Goal: Check status

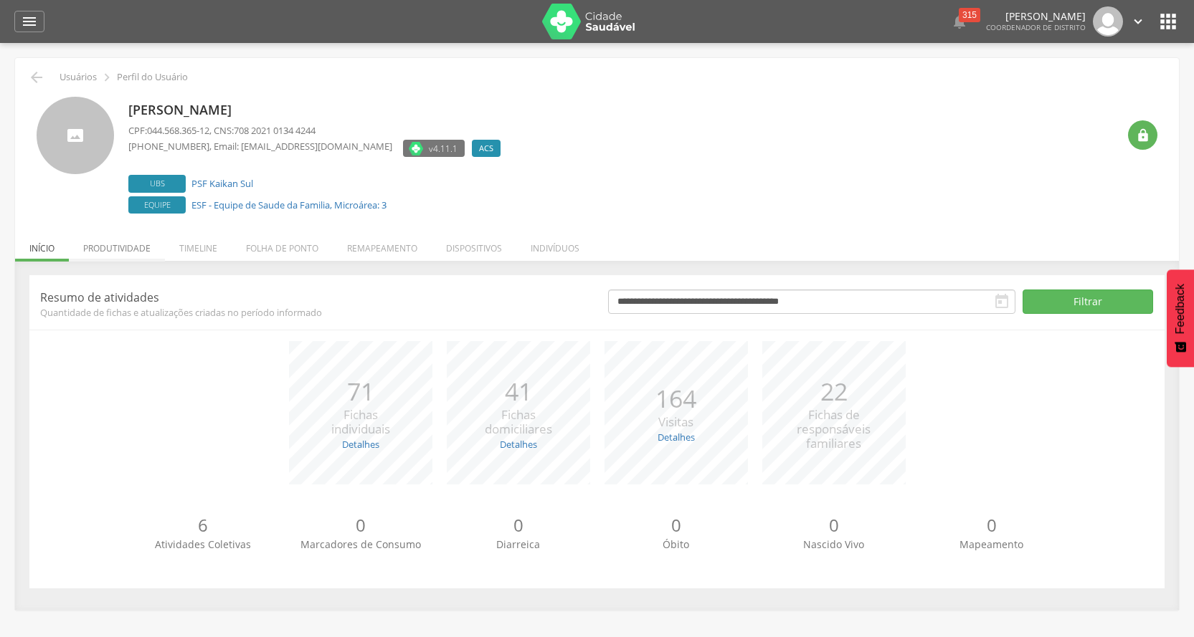
click at [149, 247] on li "Produtividade" at bounding box center [117, 245] width 96 height 34
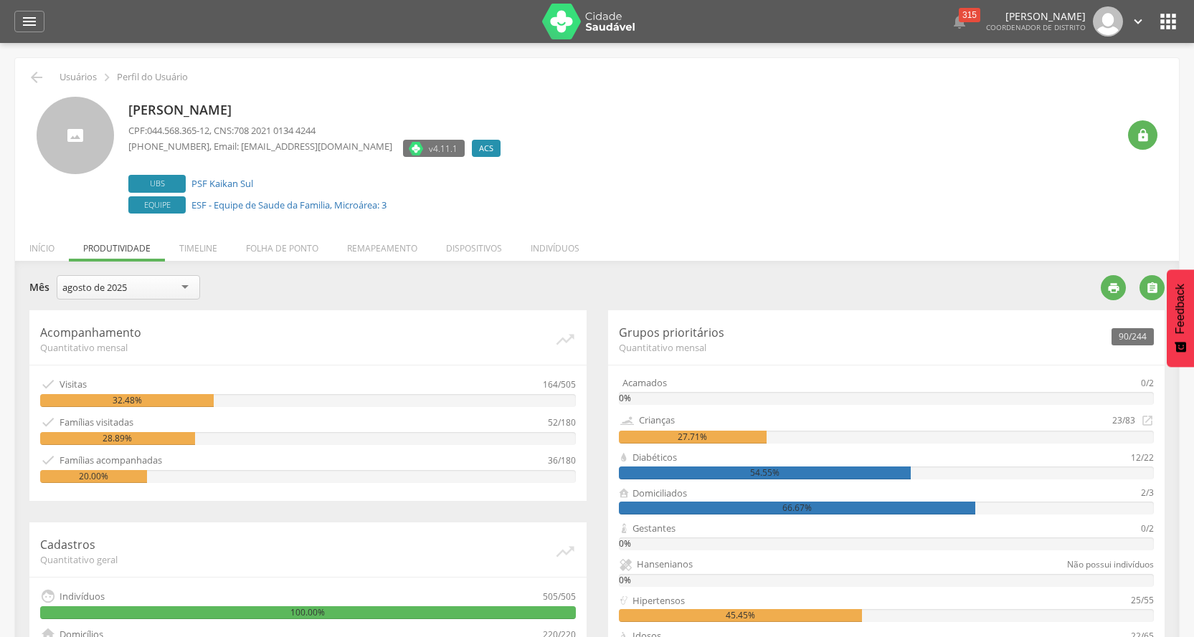
click at [103, 284] on div "agosto de 2025" at bounding box center [94, 287] width 65 height 13
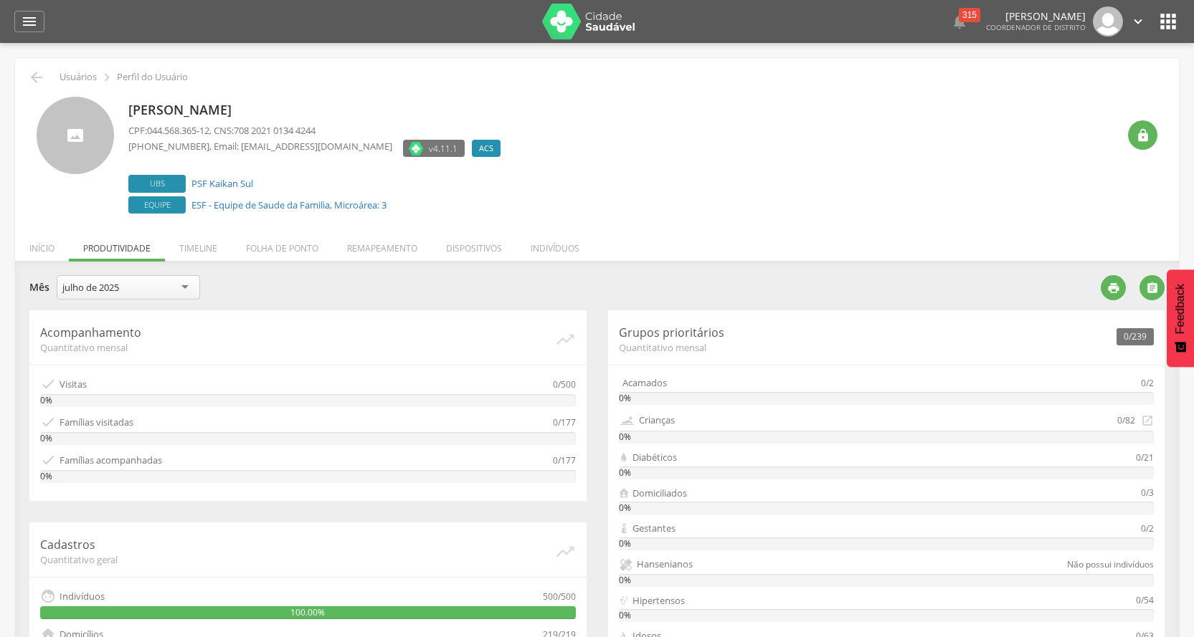
click at [148, 282] on div "julho de 2025" at bounding box center [128, 287] width 143 height 24
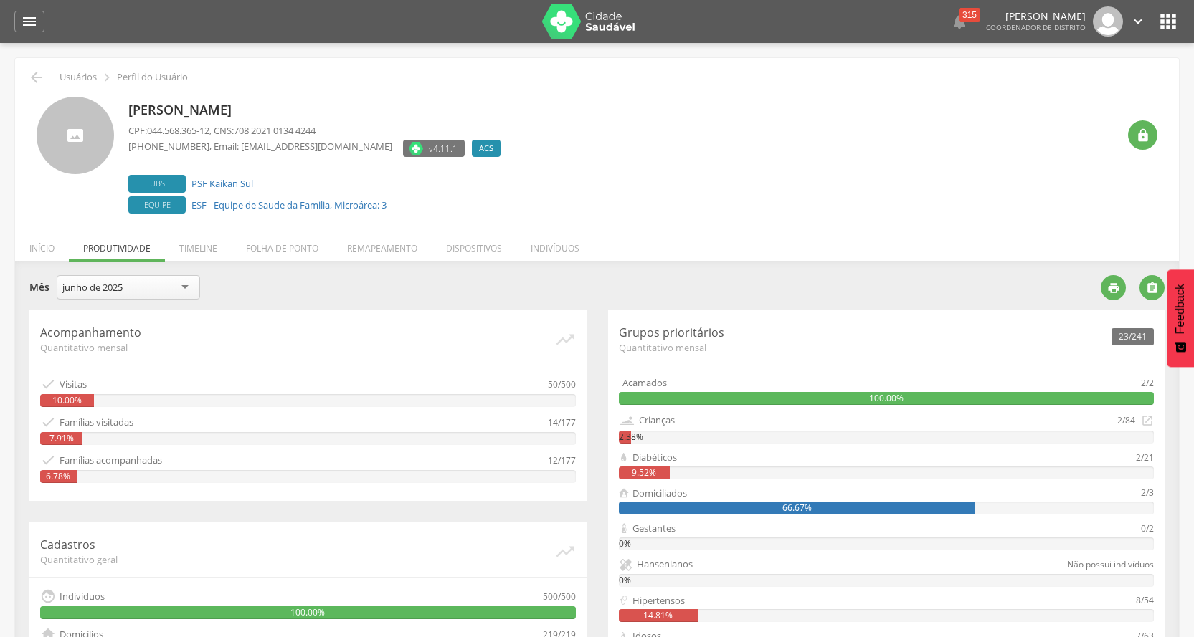
click at [502, 295] on div "**********" at bounding box center [559, 289] width 1060 height 28
click at [1116, 288] on icon "" at bounding box center [1113, 288] width 13 height 13
click at [187, 290] on div "junho de 2025" at bounding box center [128, 287] width 143 height 24
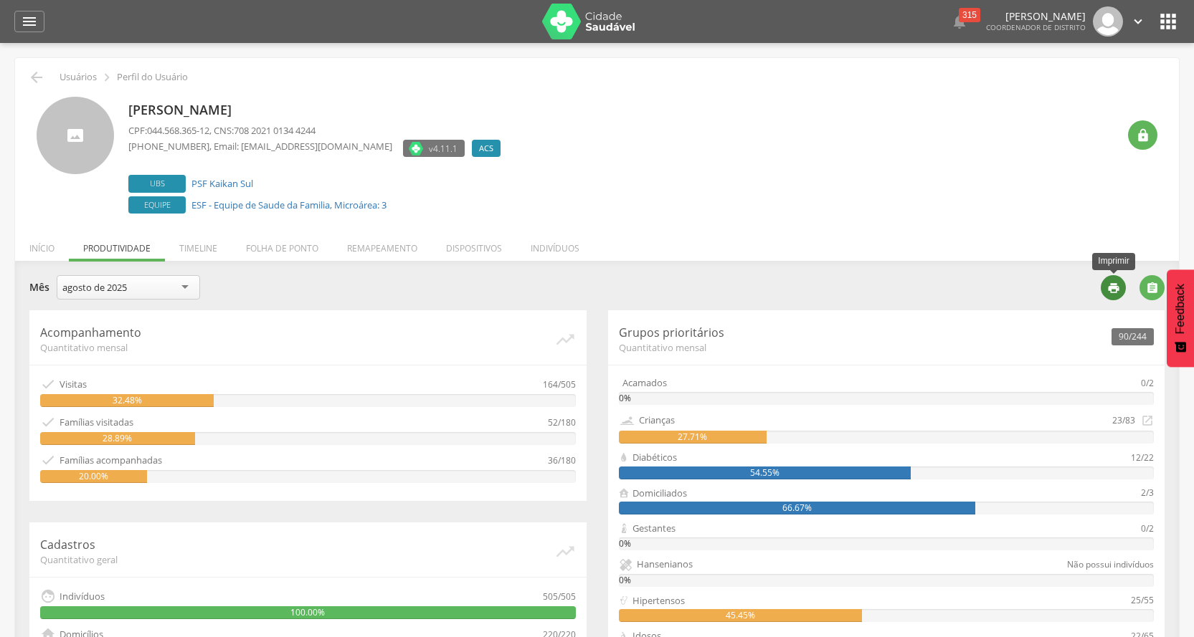
click at [1113, 290] on icon "" at bounding box center [1113, 288] width 13 height 13
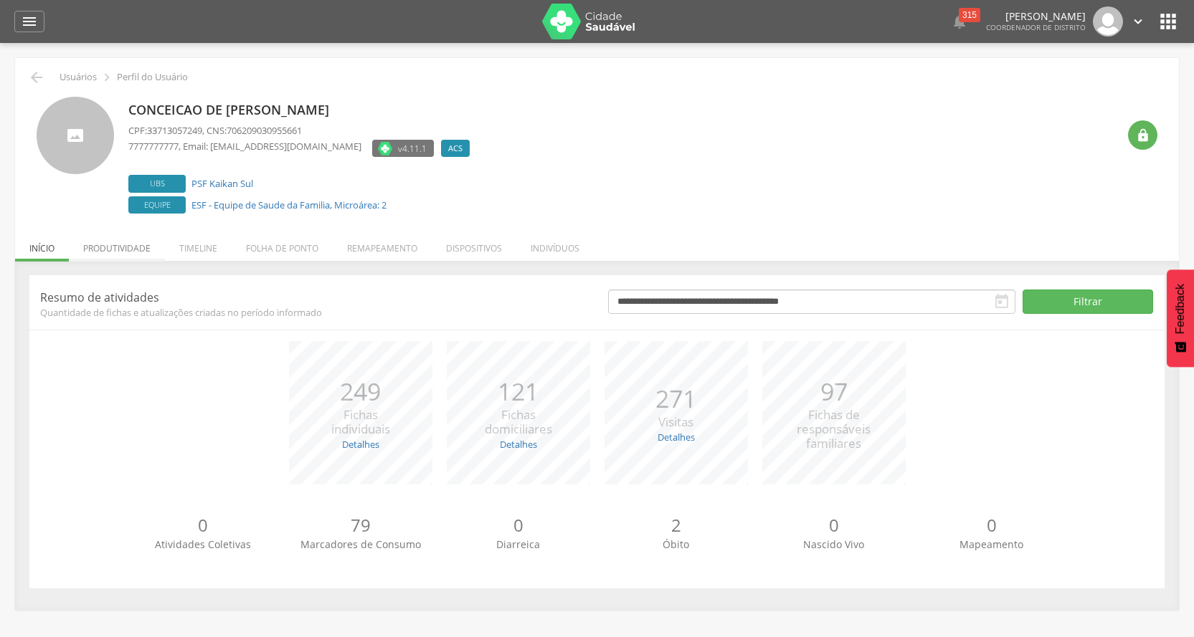
click at [130, 246] on li "Produtividade" at bounding box center [117, 245] width 96 height 34
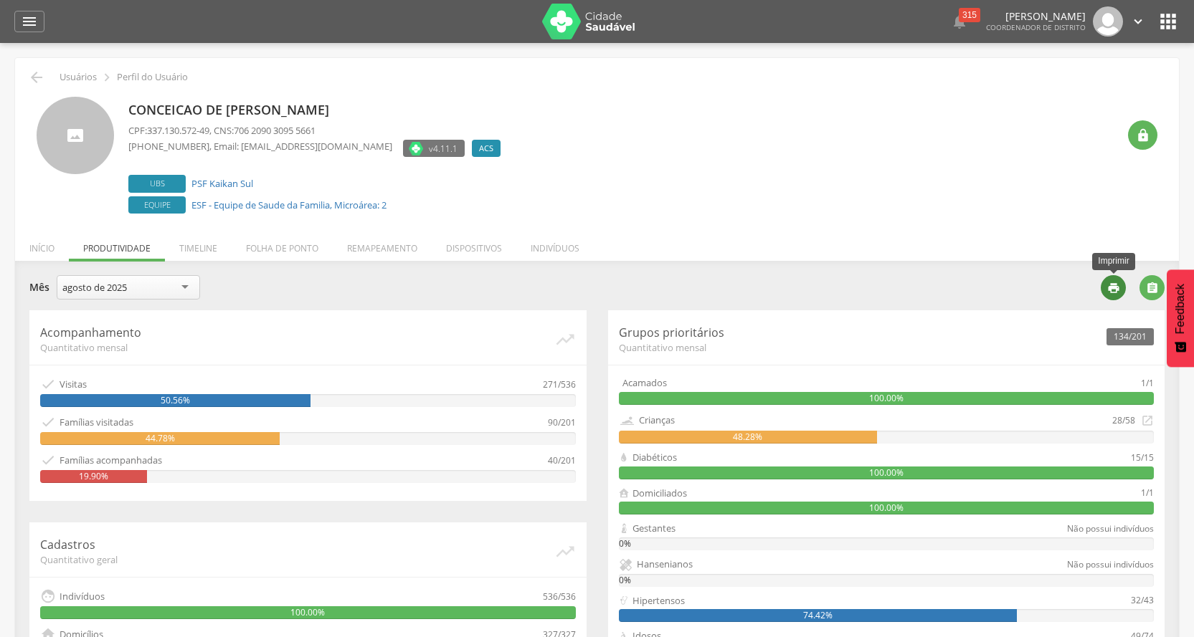
click at [1115, 290] on icon "" at bounding box center [1113, 288] width 13 height 13
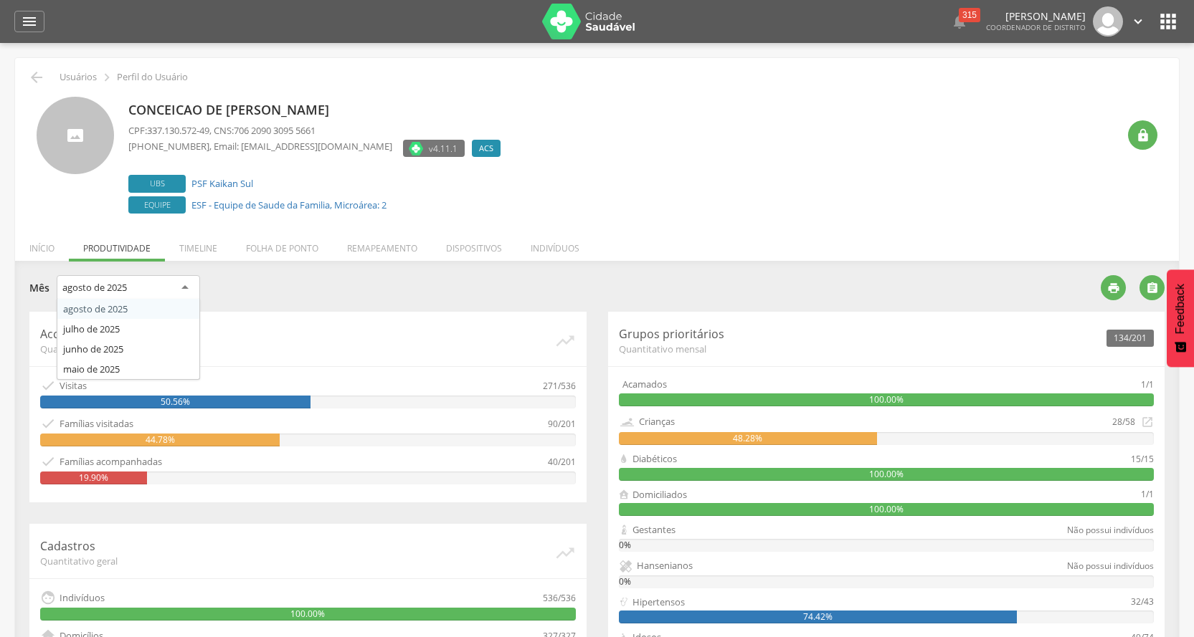
click at [179, 284] on div "agosto de 2025" at bounding box center [128, 288] width 143 height 26
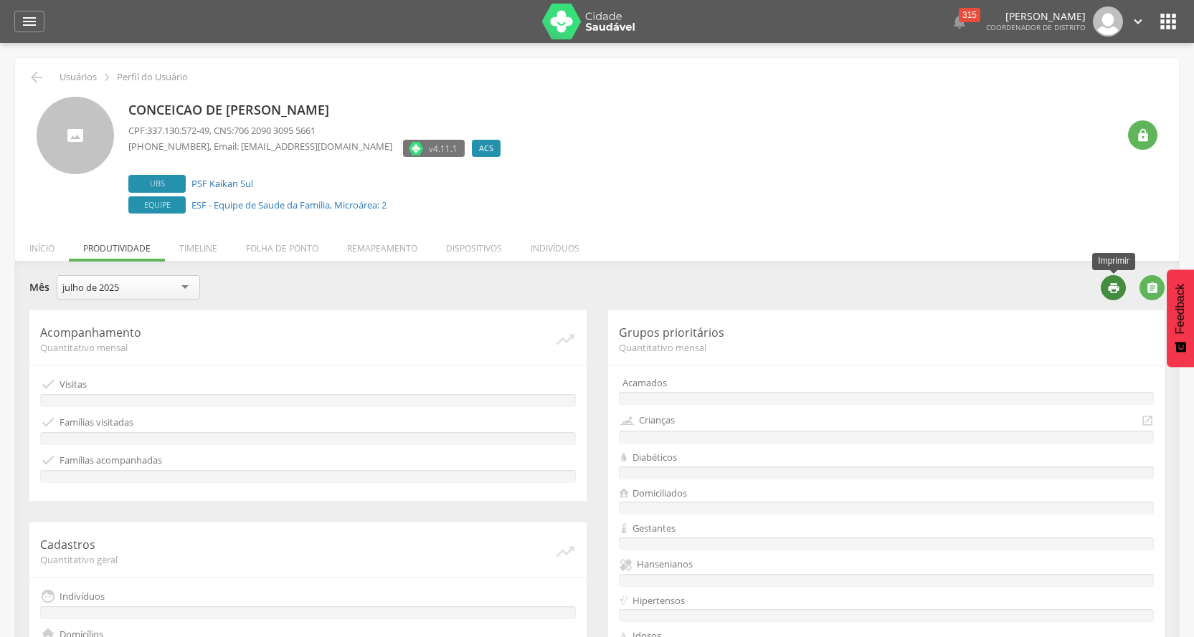
click at [1117, 287] on icon "" at bounding box center [1113, 288] width 13 height 13
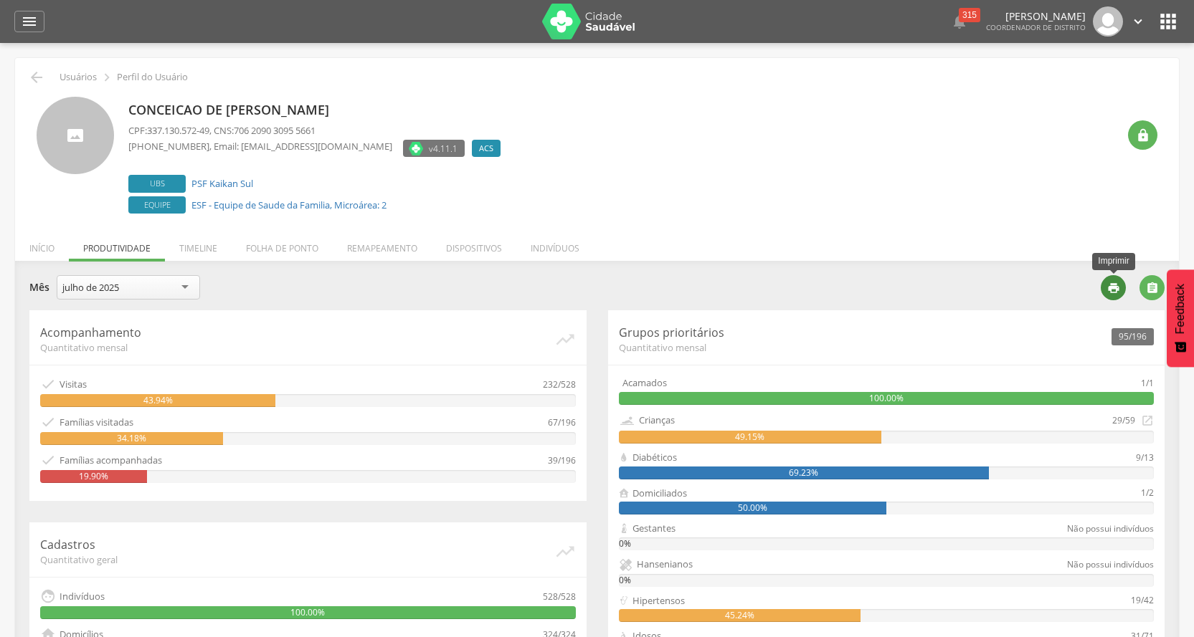
click at [1112, 282] on icon "" at bounding box center [1113, 288] width 13 height 13
click at [156, 285] on div "julho de 2025" at bounding box center [128, 287] width 143 height 24
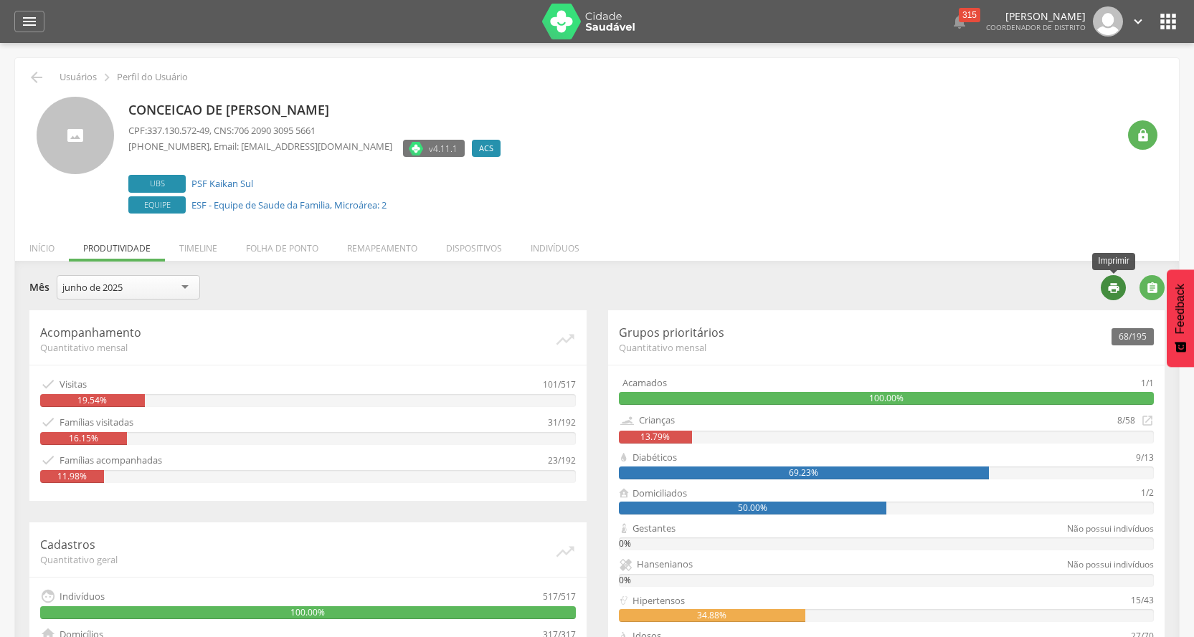
click at [1111, 289] on icon "" at bounding box center [1113, 288] width 13 height 13
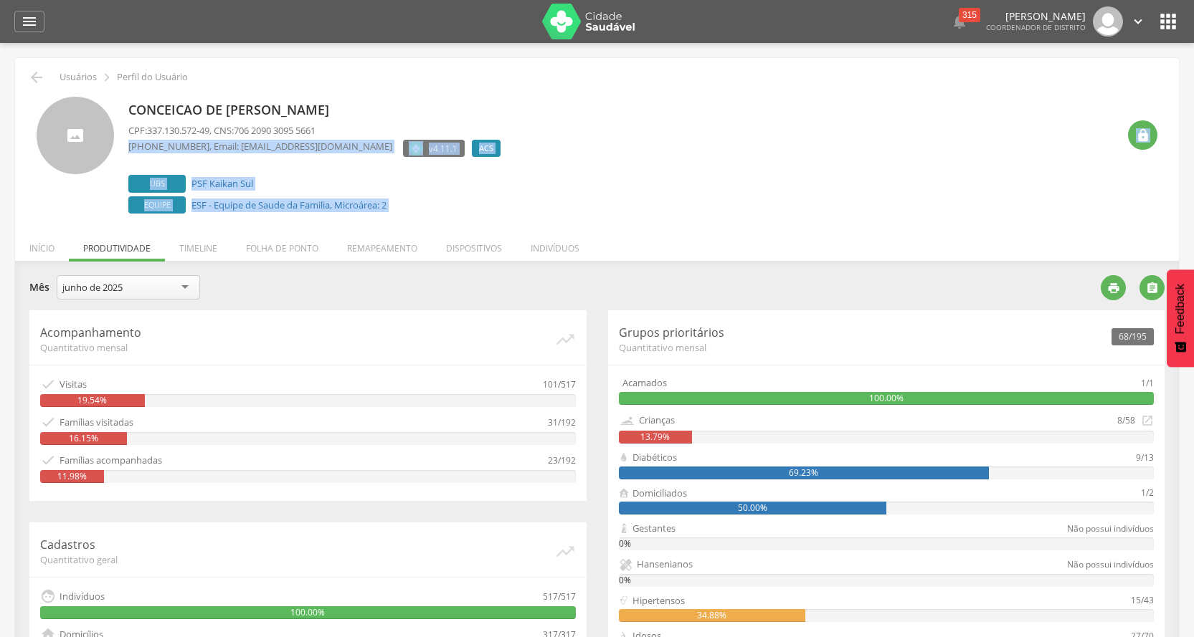
drag, startPoint x: 1146, startPoint y: 132, endPoint x: 906, endPoint y: 122, distance: 239.7
click at [906, 122] on div "Conceicao de Maria da Silva CPF: 337.130.572-49 , CNS: 706 2090 3095 5661 (77) …" at bounding box center [597, 157] width 1121 height 120
